Goal: Task Accomplishment & Management: Manage account settings

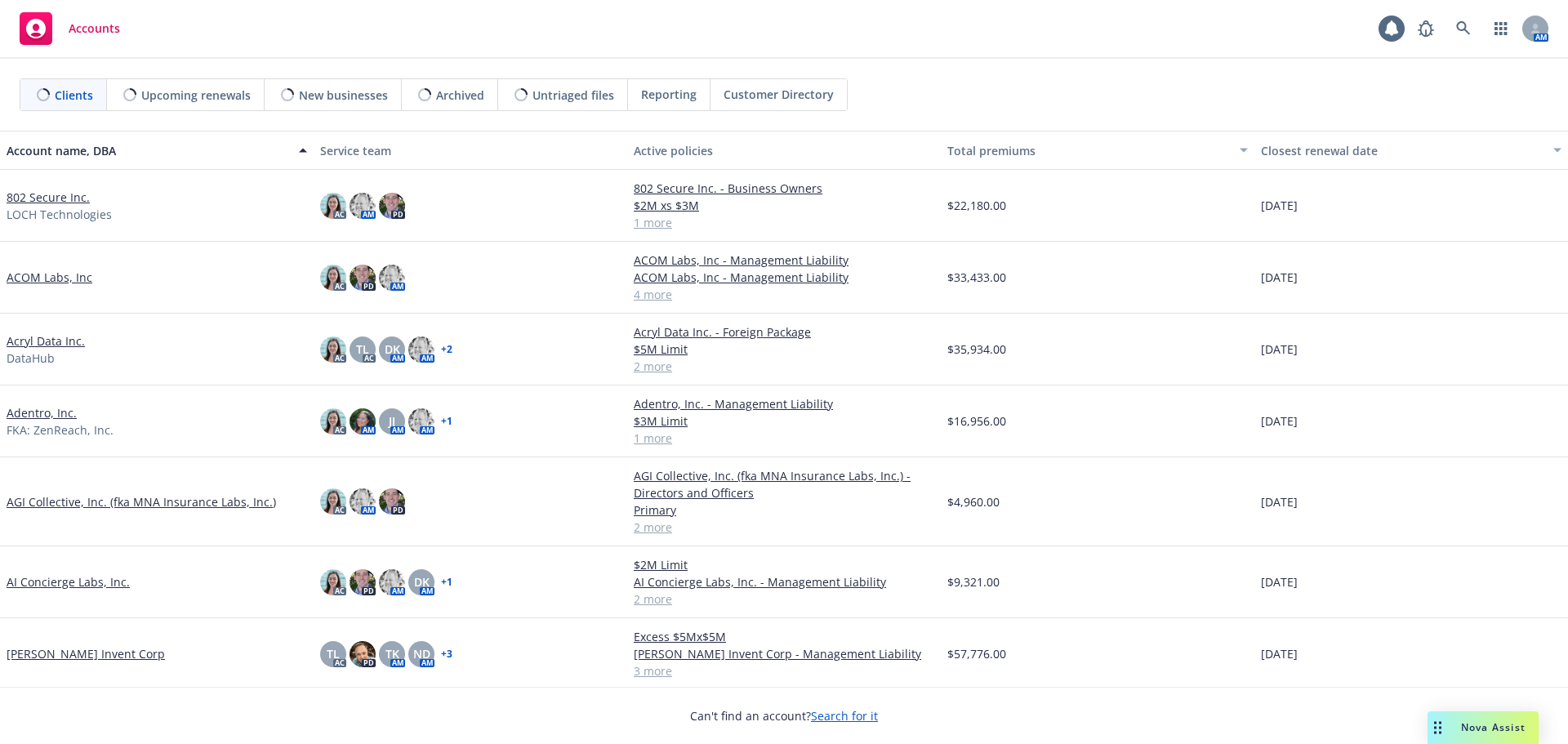
click at [56, 194] on link "802 Secure Inc." at bounding box center [48, 197] width 83 height 17
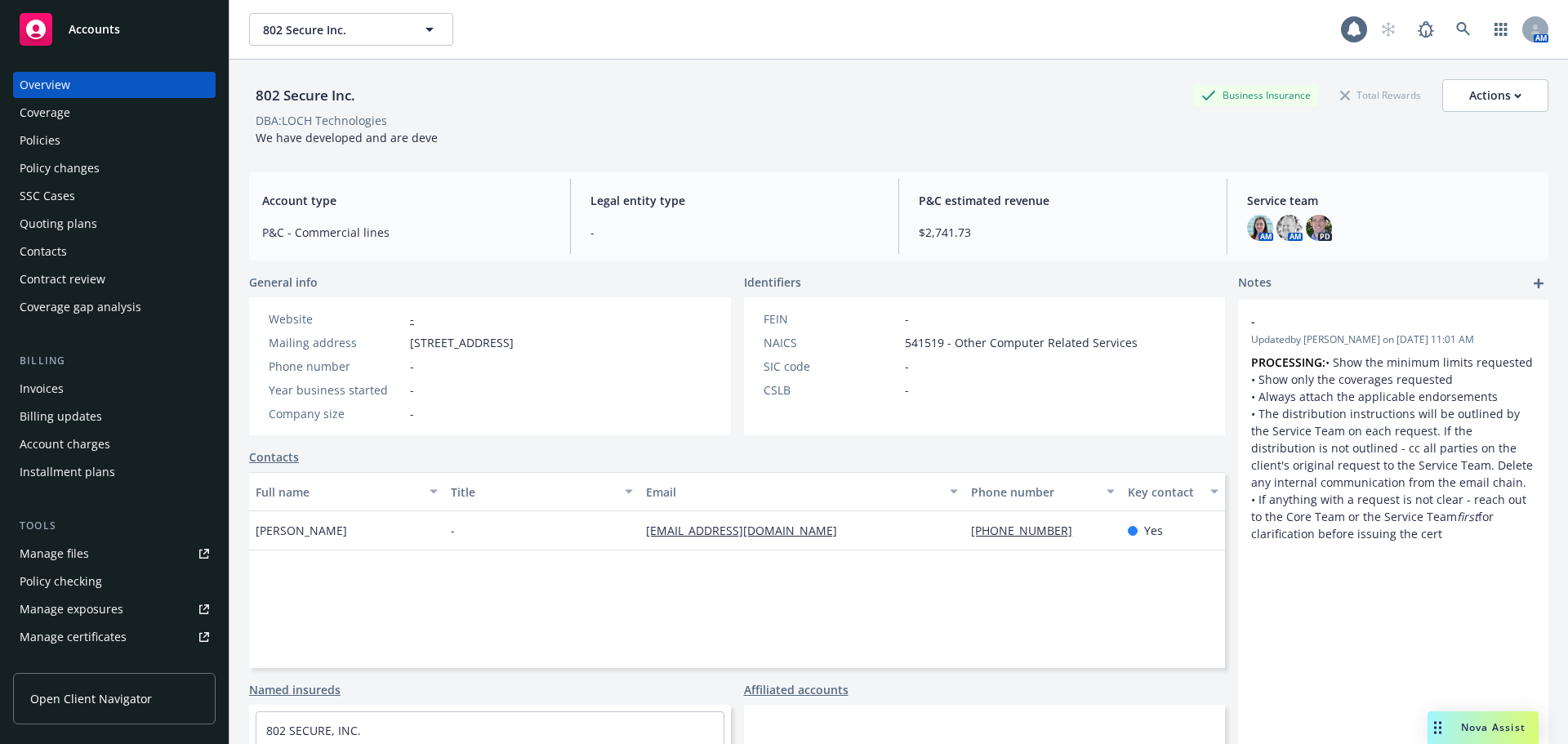
click at [86, 546] on div "Manage files" at bounding box center [54, 554] width 69 height 26
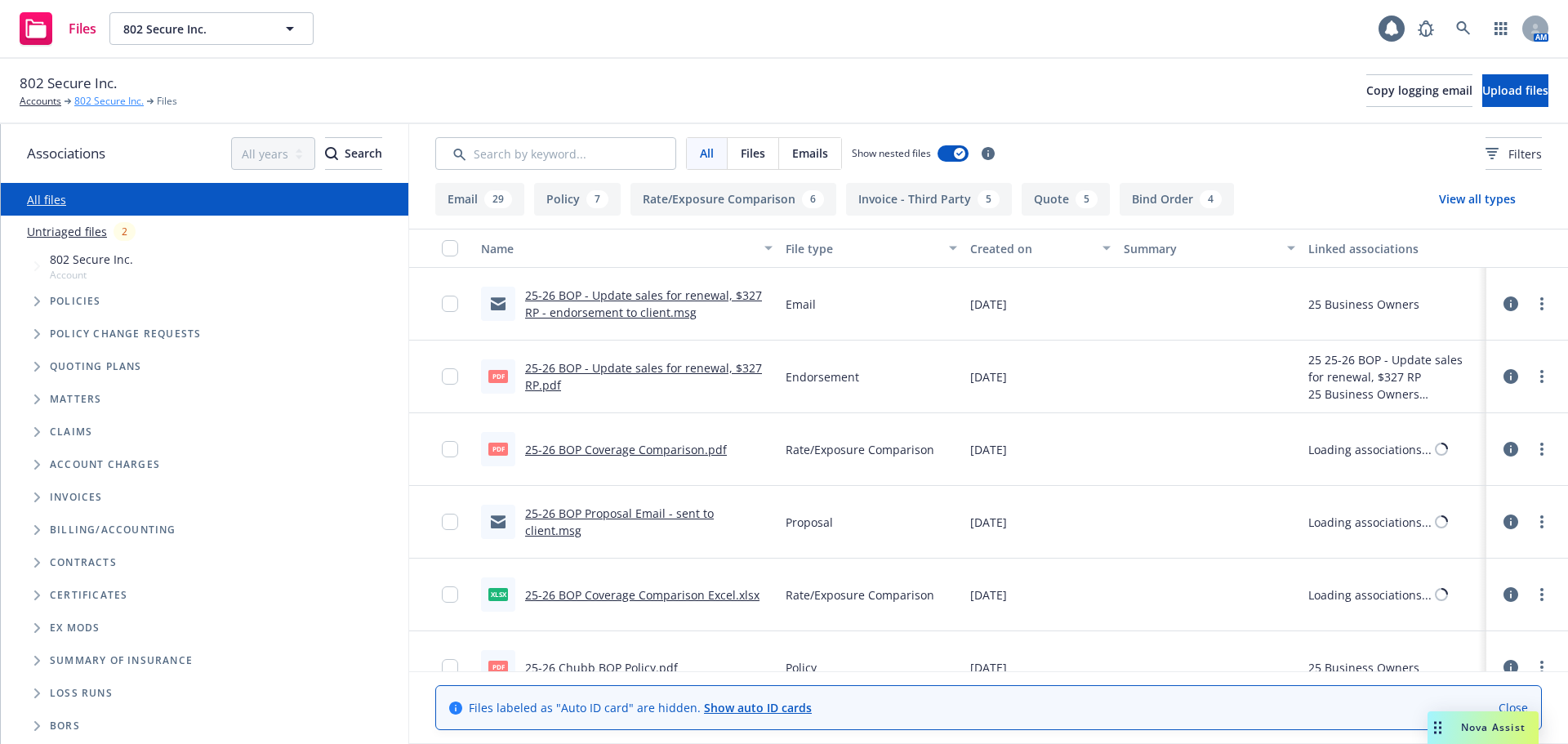
click at [120, 101] on link "802 Secure Inc." at bounding box center [109, 101] width 69 height 15
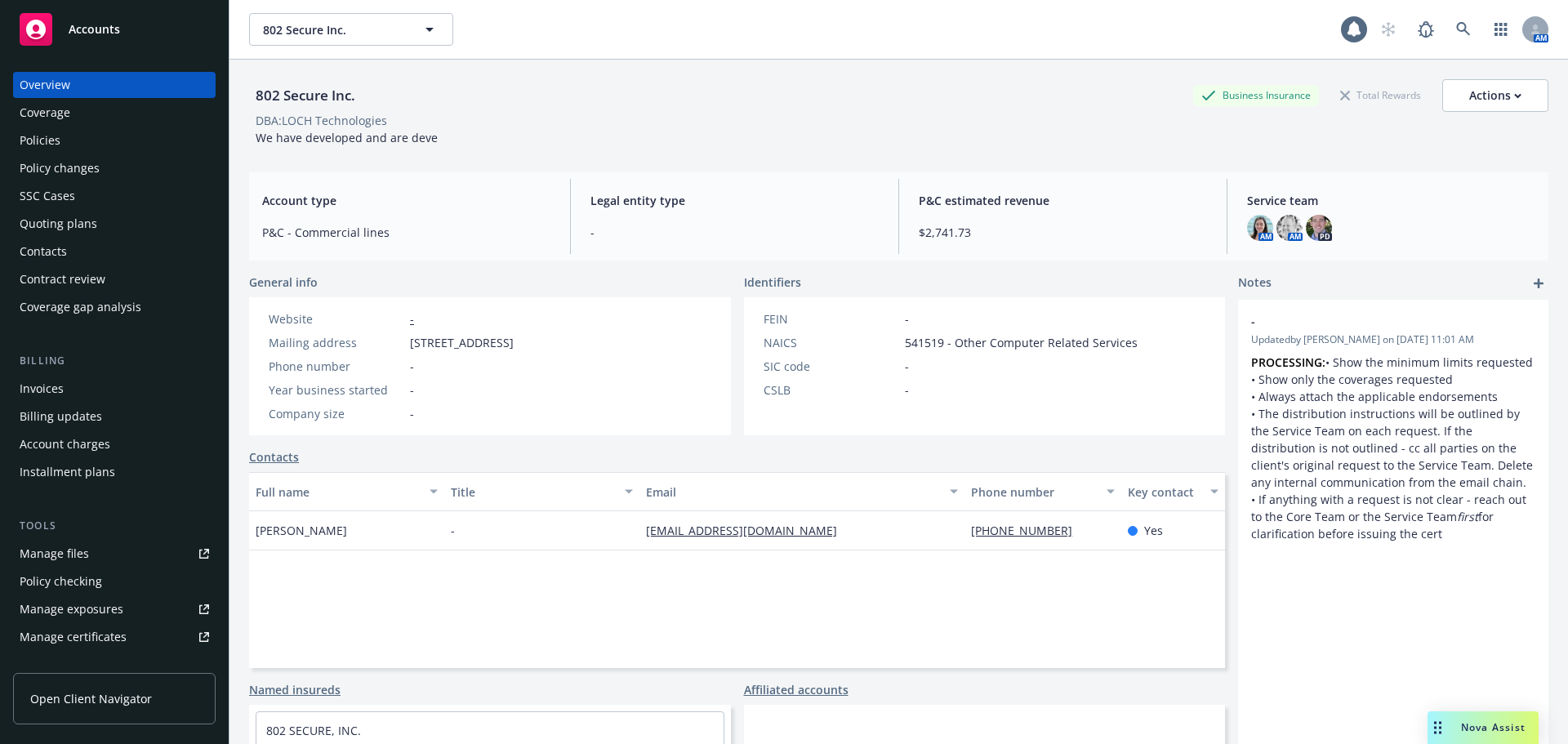
click at [113, 558] on link "Manage files" at bounding box center [114, 554] width 203 height 26
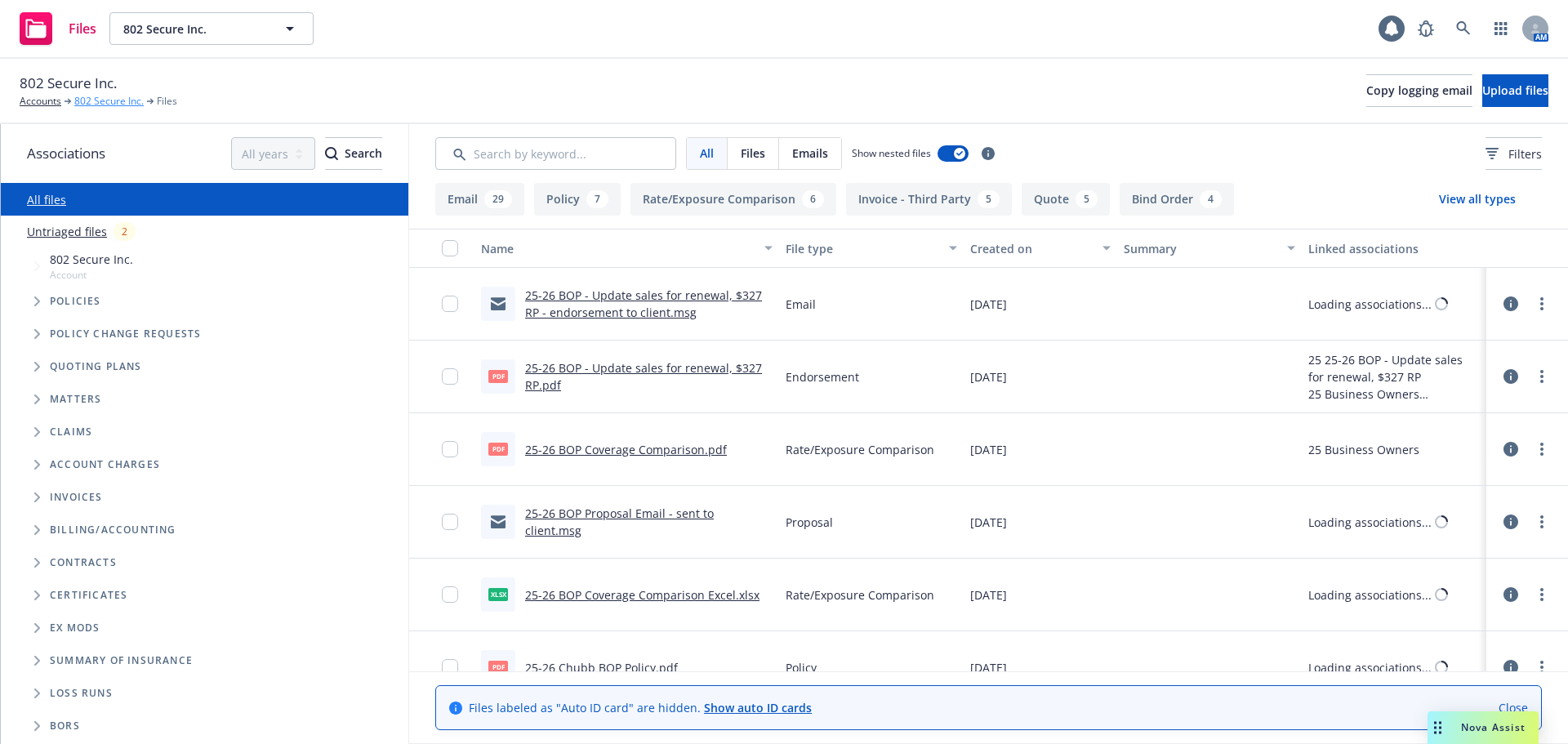
click at [123, 98] on link "802 Secure Inc." at bounding box center [109, 101] width 69 height 15
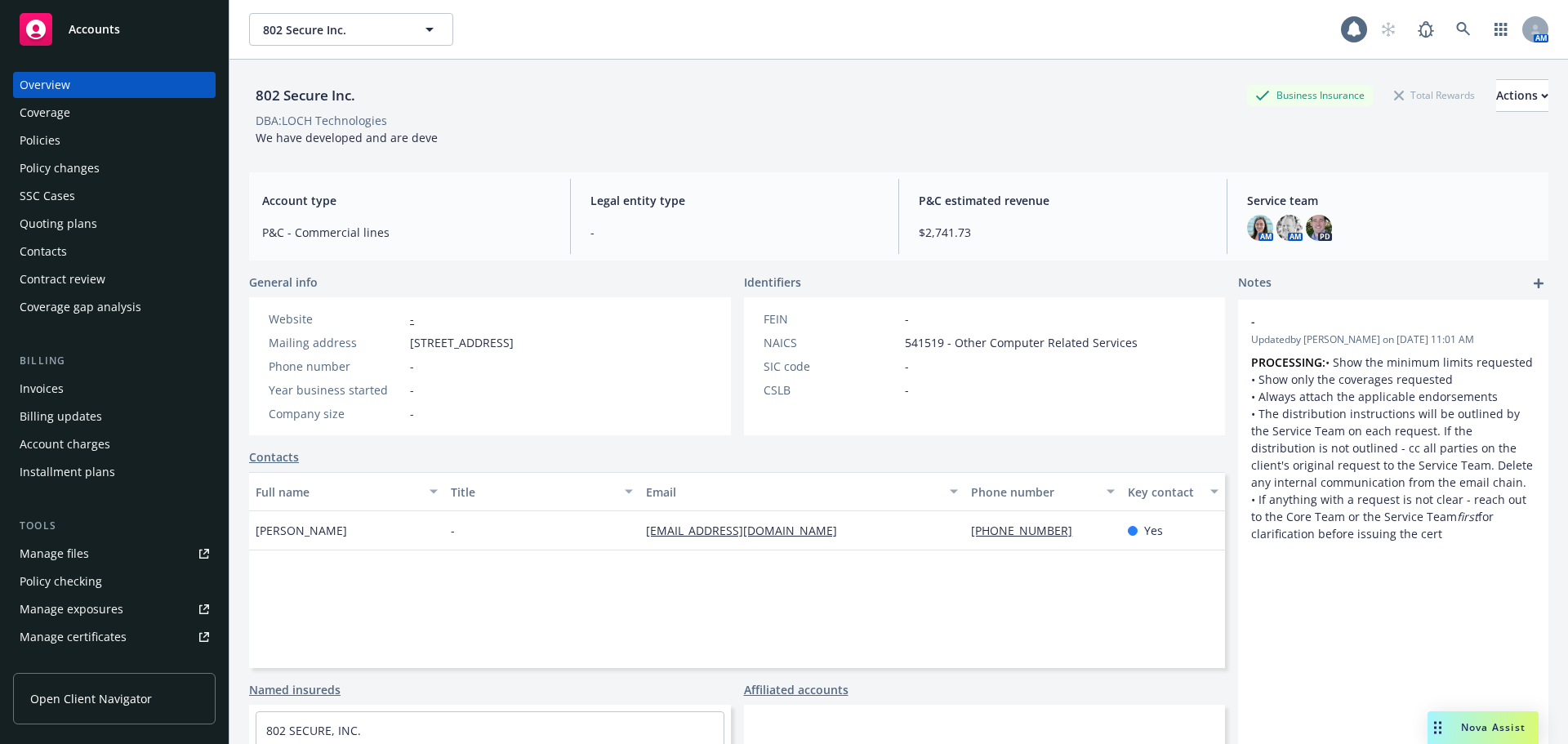
click at [68, 550] on div "Manage files" at bounding box center [54, 554] width 69 height 26
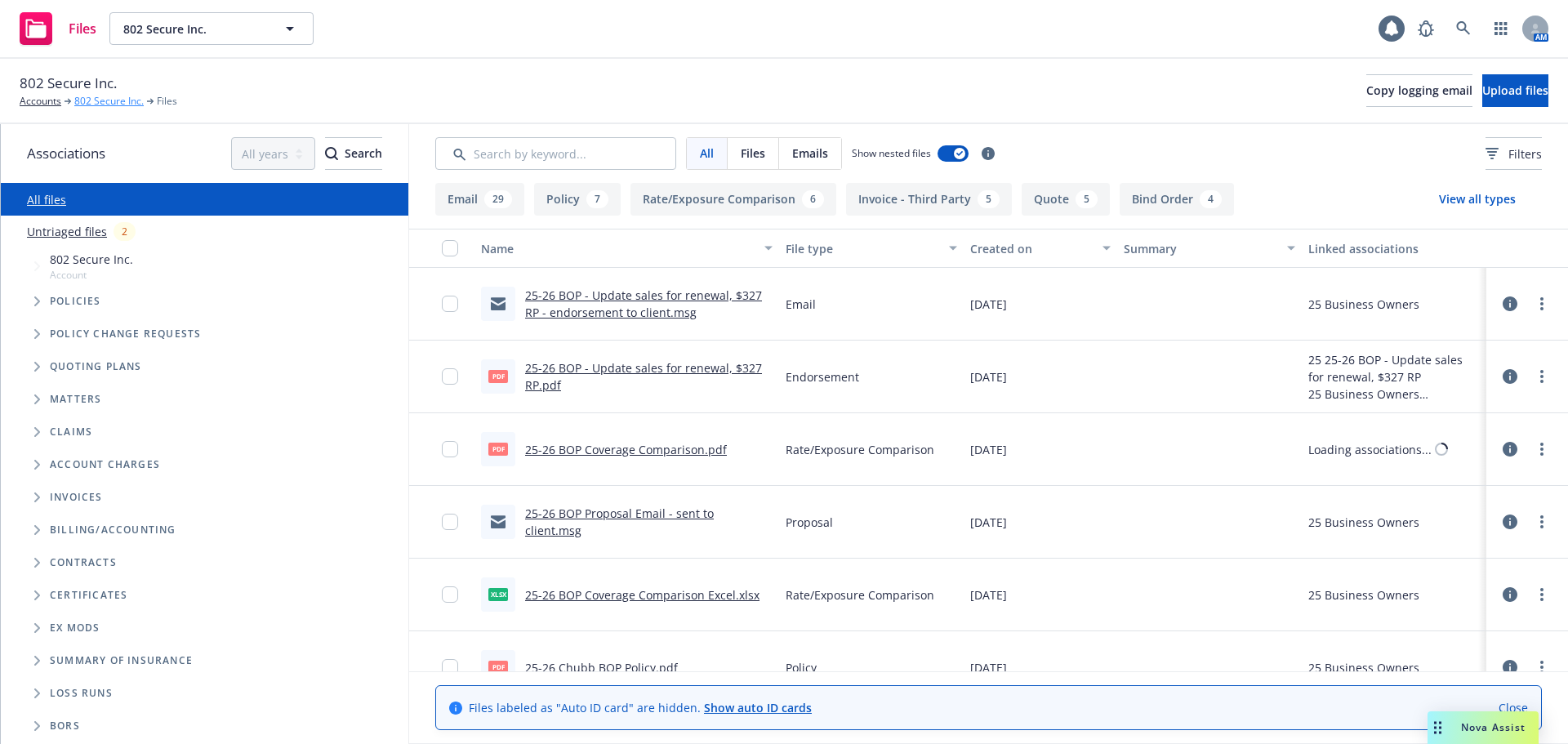
drag, startPoint x: 0, startPoint y: 0, endPoint x: 118, endPoint y: 100, distance: 154.7
click at [118, 100] on link "802 Secure Inc." at bounding box center [109, 101] width 69 height 15
